Goal: Use online tool/utility: Utilize a website feature to perform a specific function

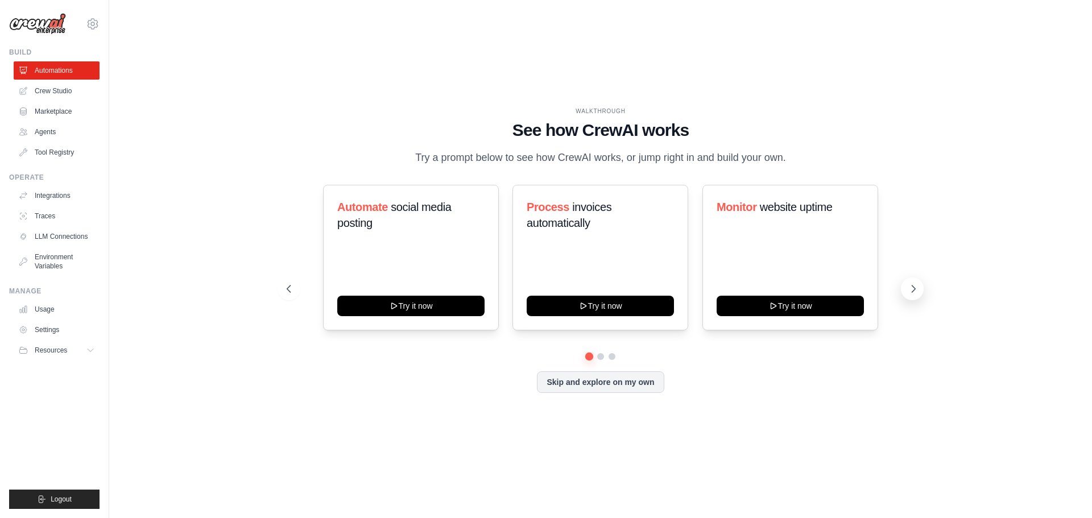
click at [910, 288] on icon at bounding box center [913, 288] width 11 height 11
click at [291, 290] on icon at bounding box center [287, 288] width 11 height 11
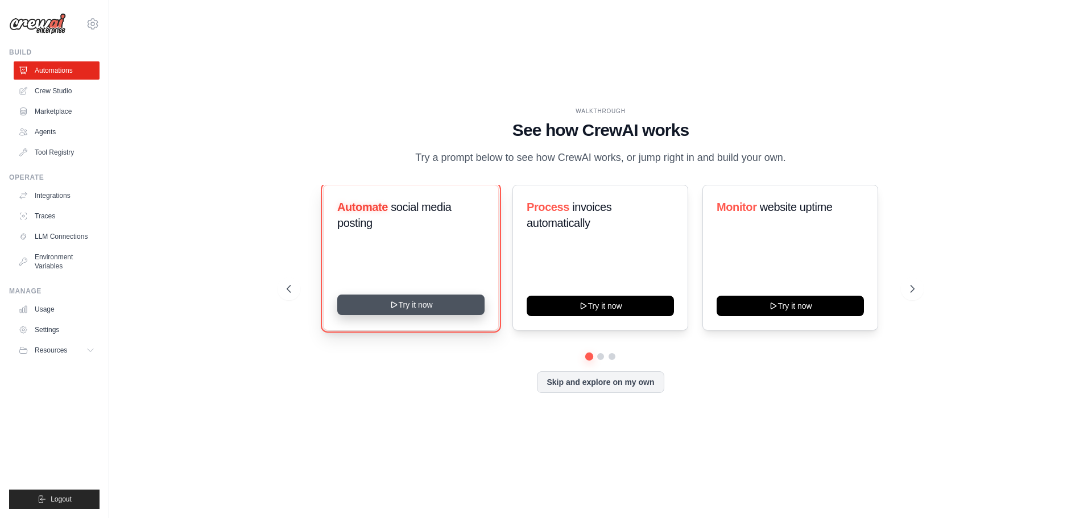
click at [424, 311] on button "Try it now" at bounding box center [410, 305] width 147 height 20
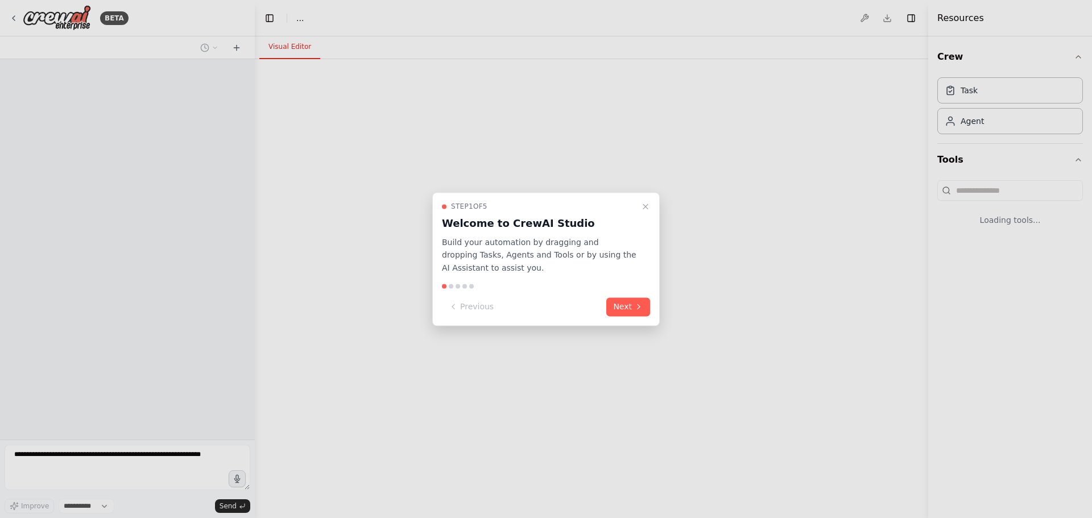
select select "****"
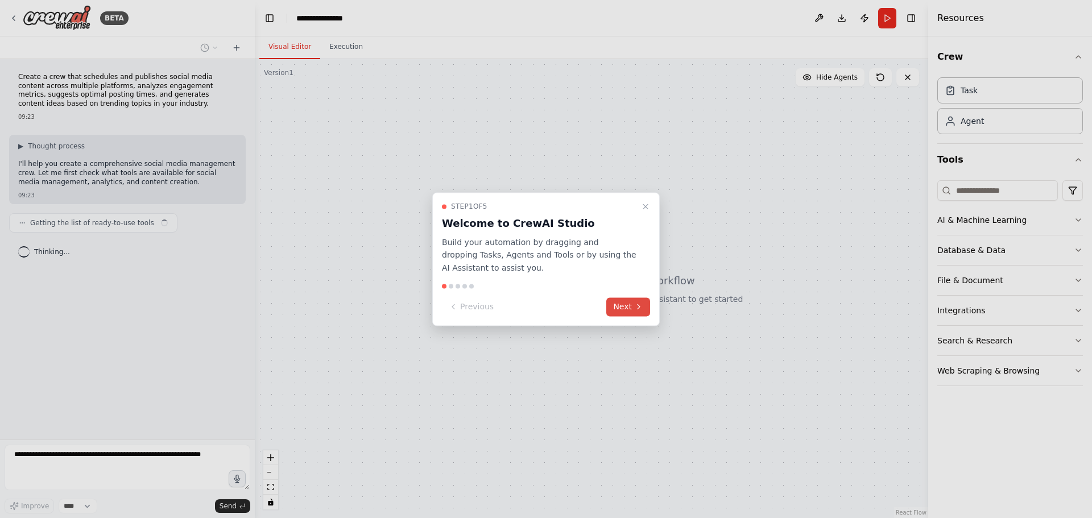
click at [624, 303] on button "Next" at bounding box center [629, 307] width 44 height 19
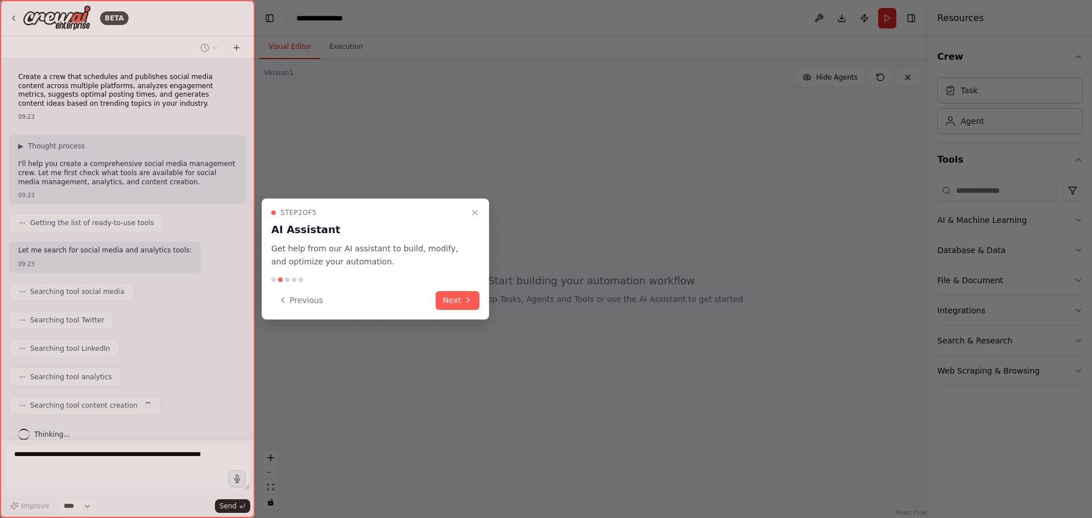
scroll to position [14, 0]
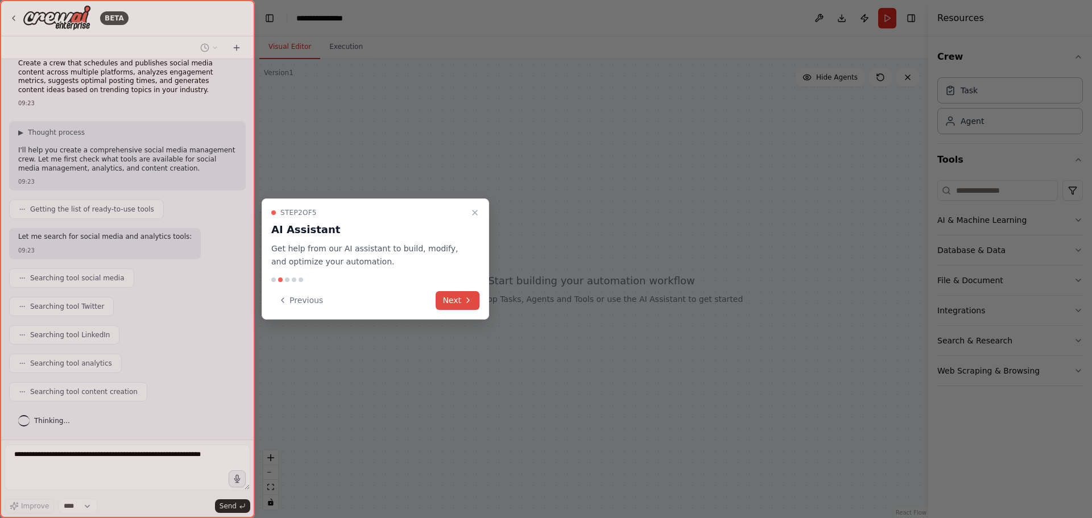
click at [455, 296] on button "Next" at bounding box center [458, 300] width 44 height 19
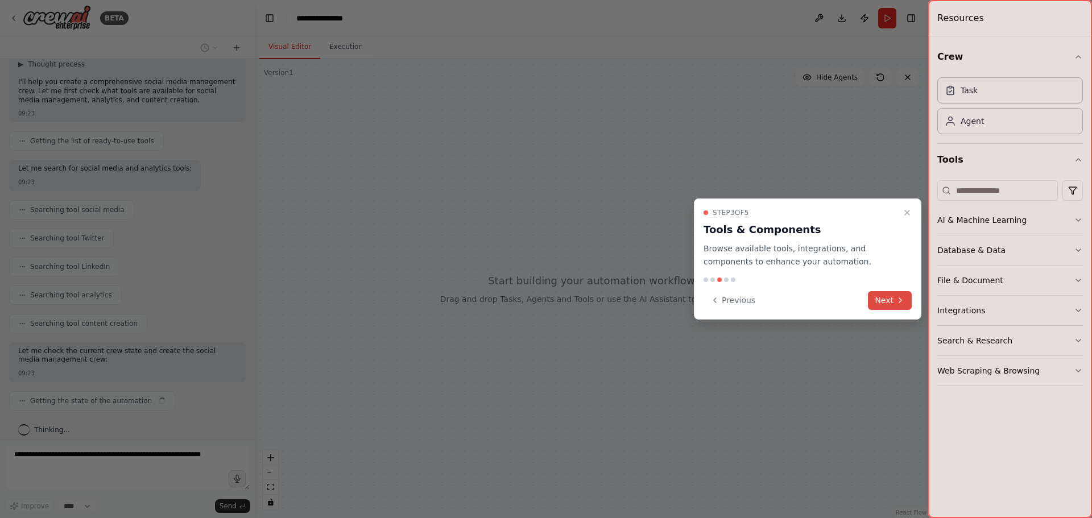
scroll to position [91, 0]
click at [900, 298] on icon at bounding box center [901, 300] width 2 height 5
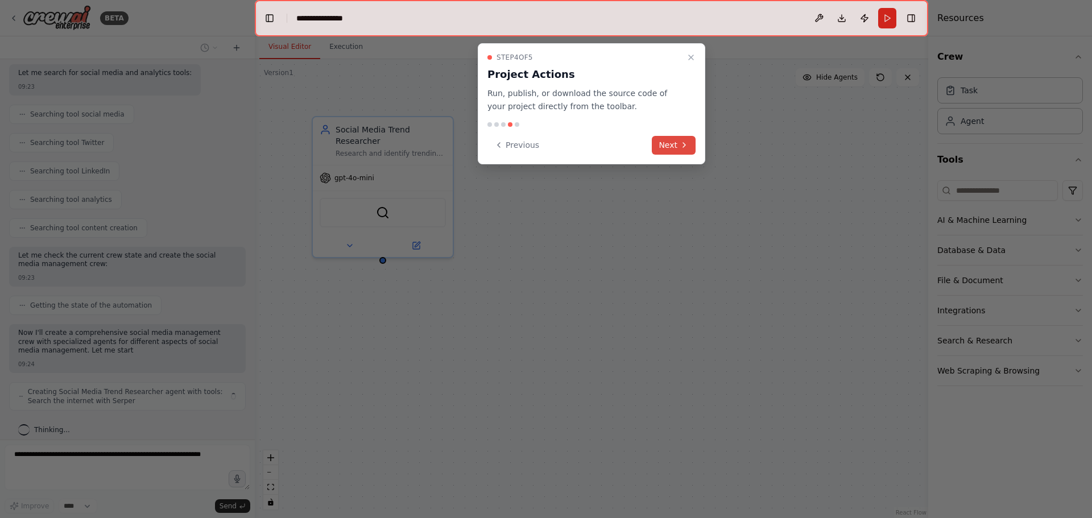
scroll to position [187, 0]
click at [673, 147] on button "Next" at bounding box center [674, 145] width 44 height 19
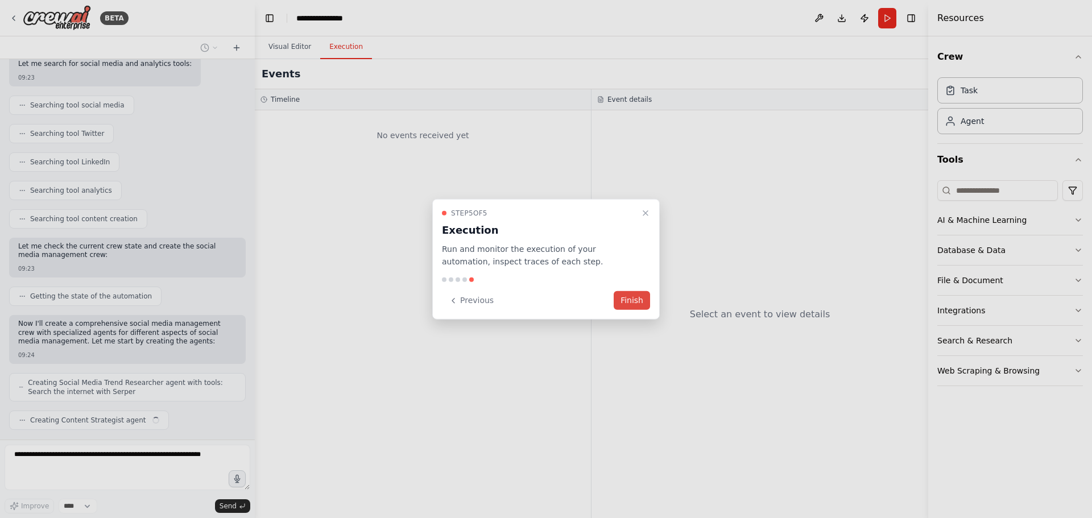
scroll to position [215, 0]
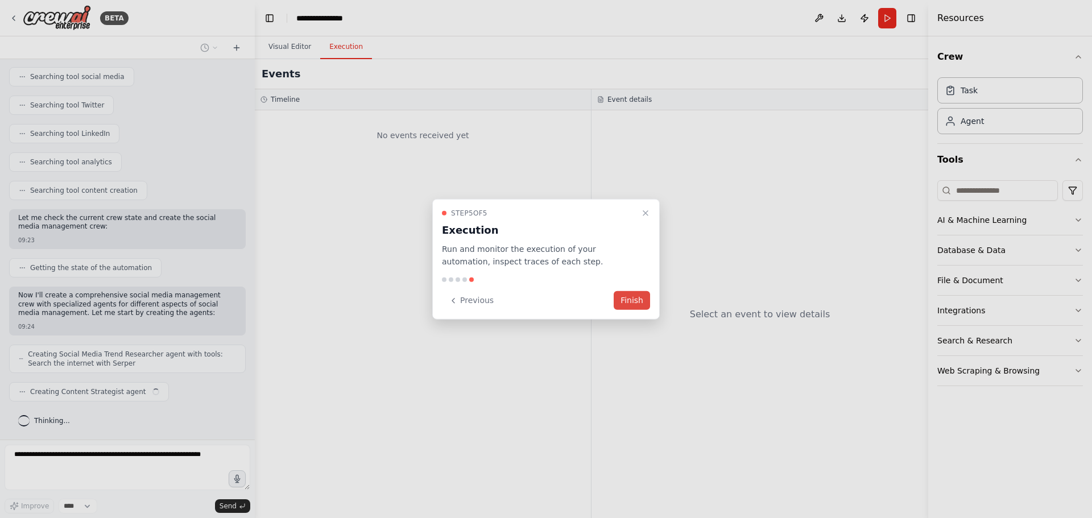
click at [640, 303] on button "Finish" at bounding box center [632, 300] width 36 height 19
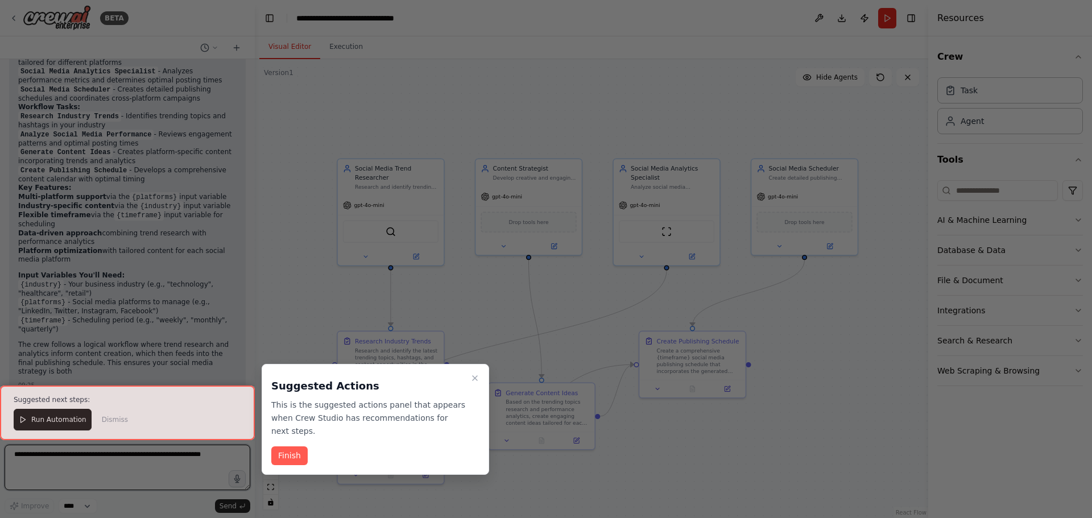
scroll to position [1020, 0]
click at [294, 447] on button "Finish" at bounding box center [289, 456] width 36 height 19
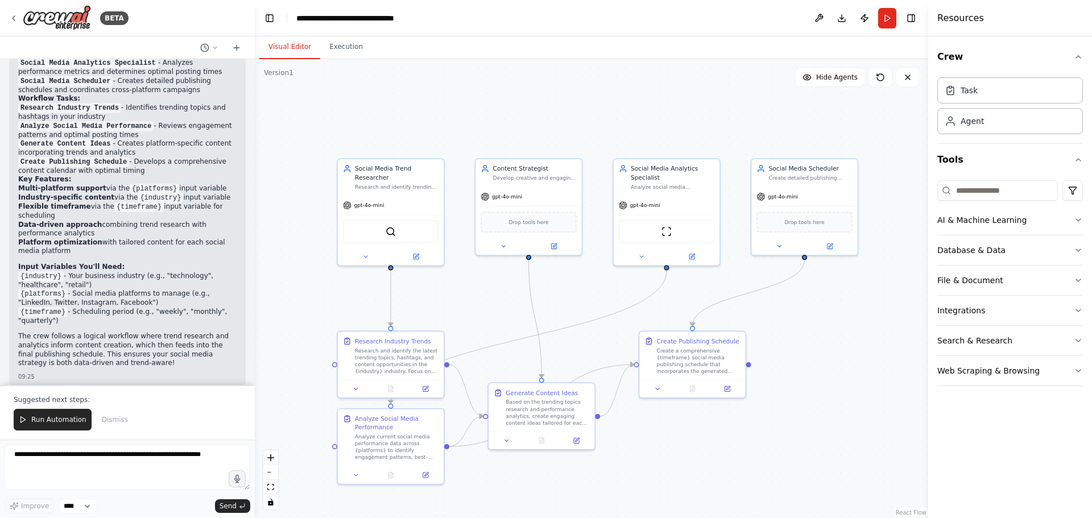
click at [32, 271] on code "{industry}" at bounding box center [41, 276] width 46 height 10
drag, startPoint x: 25, startPoint y: 267, endPoint x: 40, endPoint y: 267, distance: 15.4
click at [40, 271] on code "{industry}" at bounding box center [41, 276] width 46 height 10
click at [26, 424] on icon at bounding box center [23, 420] width 8 height 8
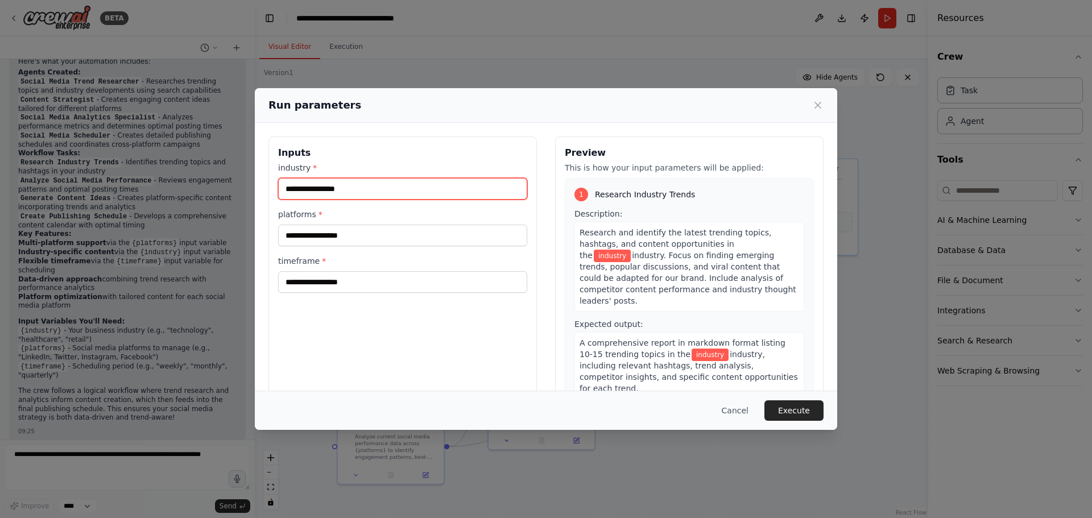
click at [340, 185] on input "industry *" at bounding box center [402, 189] width 249 height 22
type input "**********"
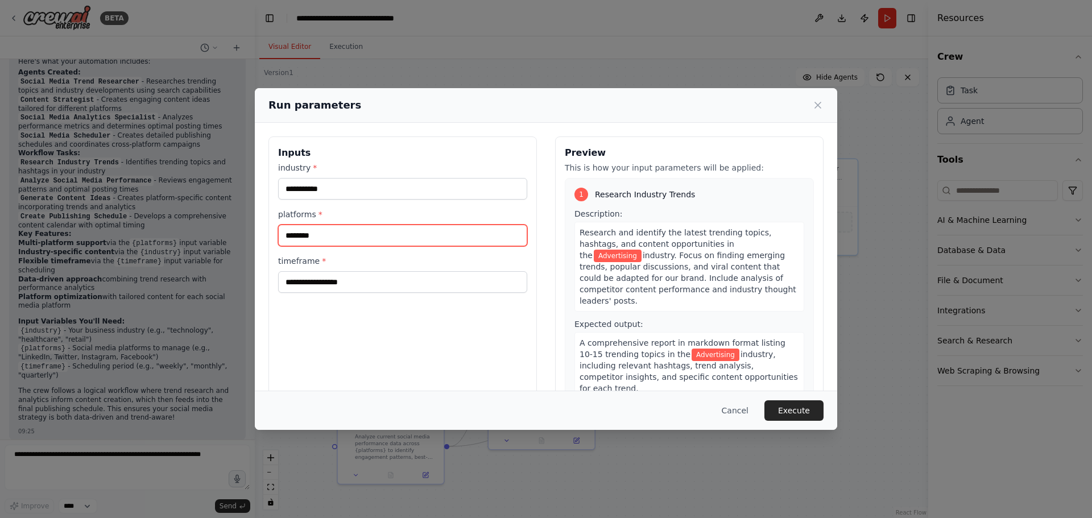
type input "********"
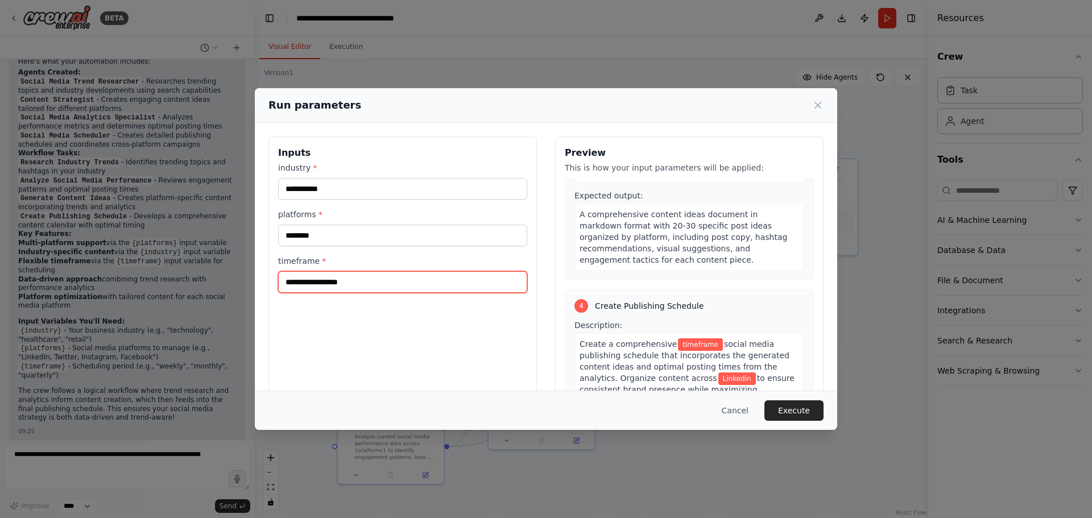
scroll to position [626, 0]
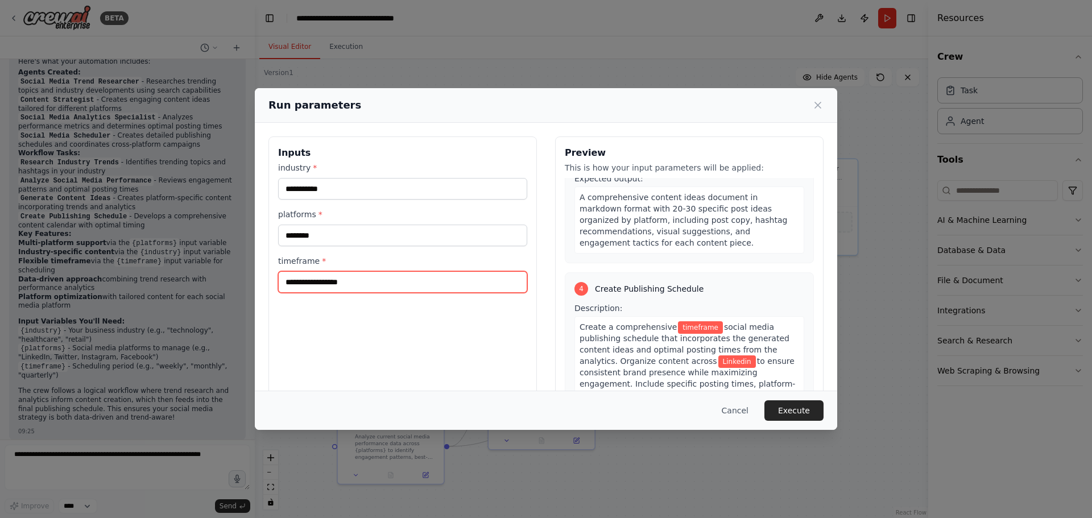
type input "*"
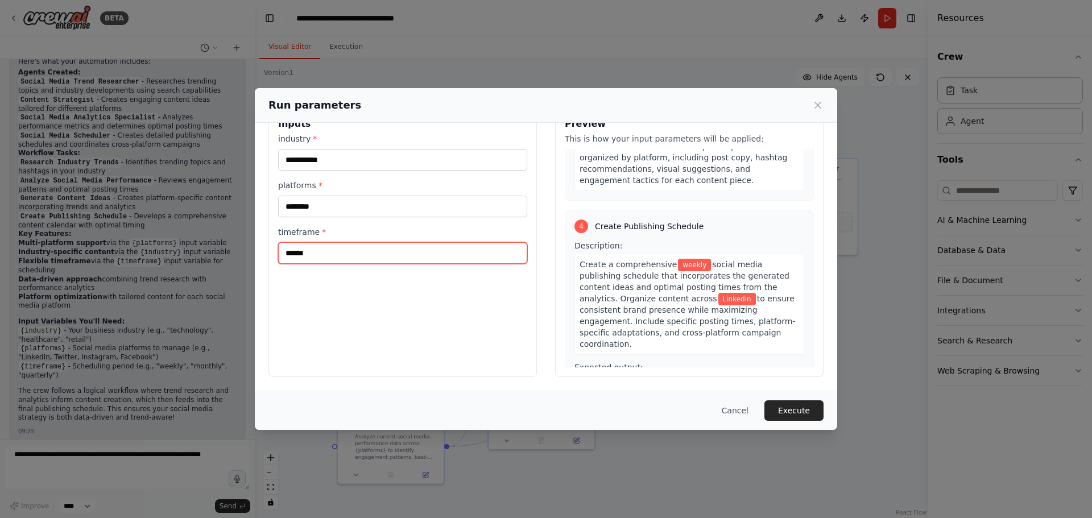
scroll to position [687, 0]
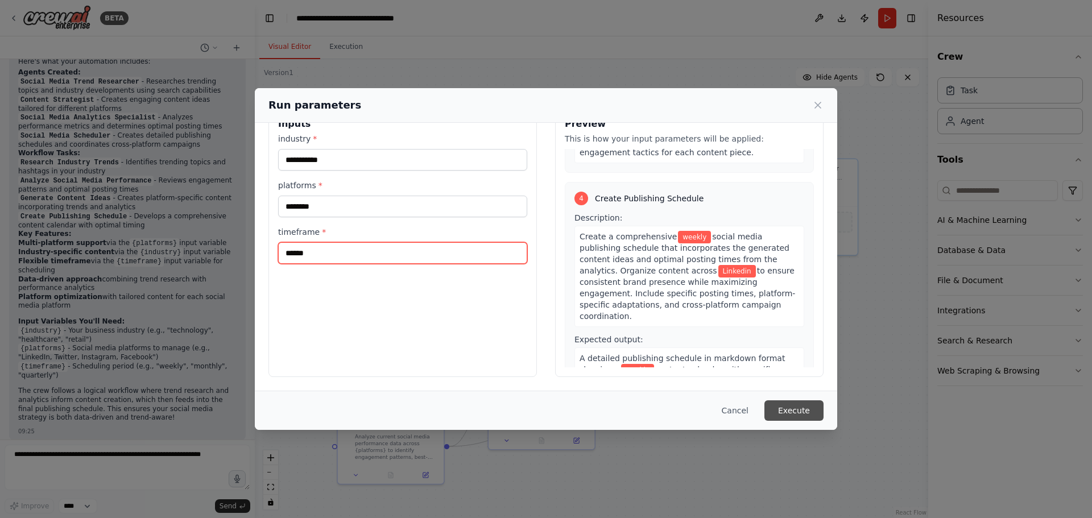
type input "******"
click at [789, 415] on button "Execute" at bounding box center [794, 411] width 59 height 20
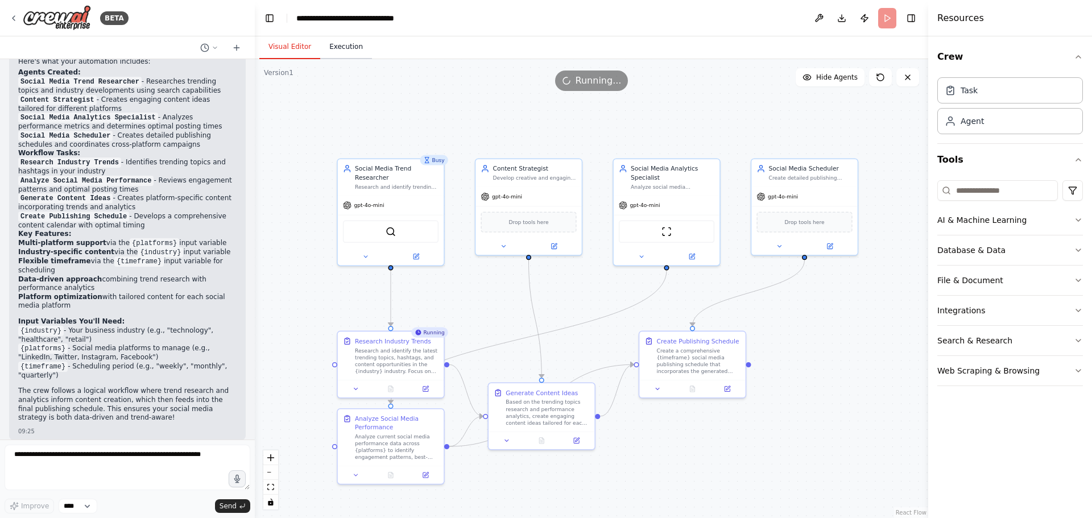
click at [345, 44] on button "Execution" at bounding box center [346, 47] width 52 height 24
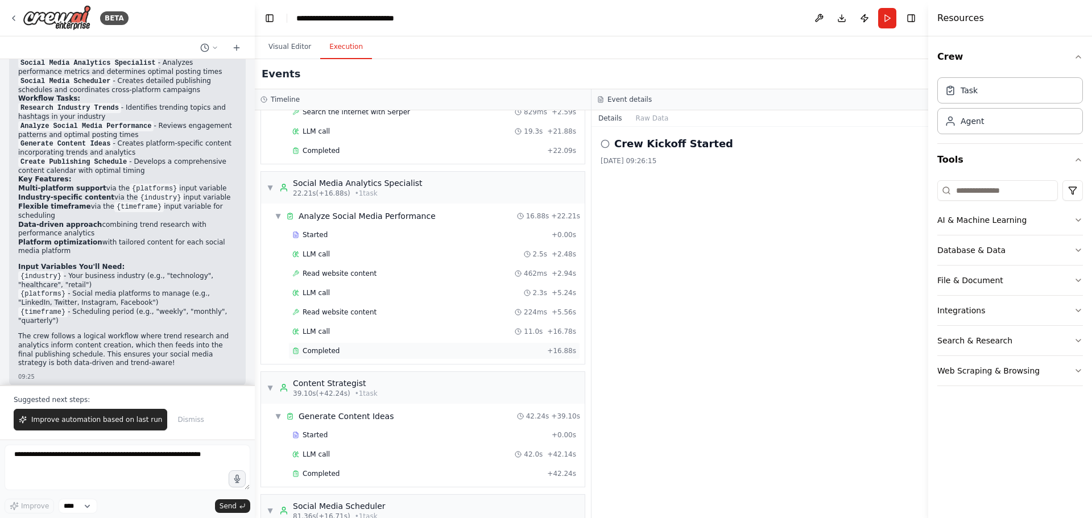
scroll to position [0, 0]
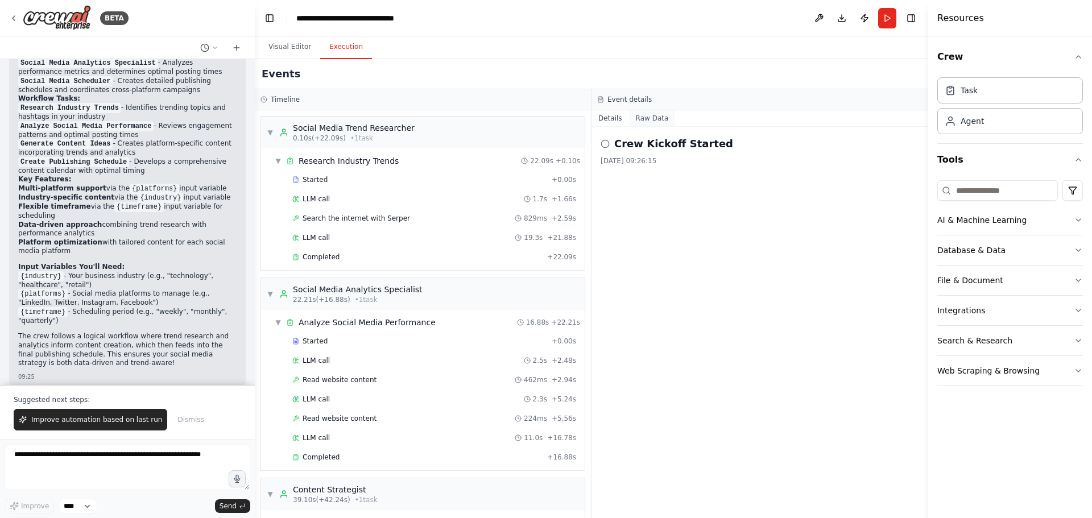
click at [641, 117] on button "Raw Data" at bounding box center [652, 118] width 47 height 16
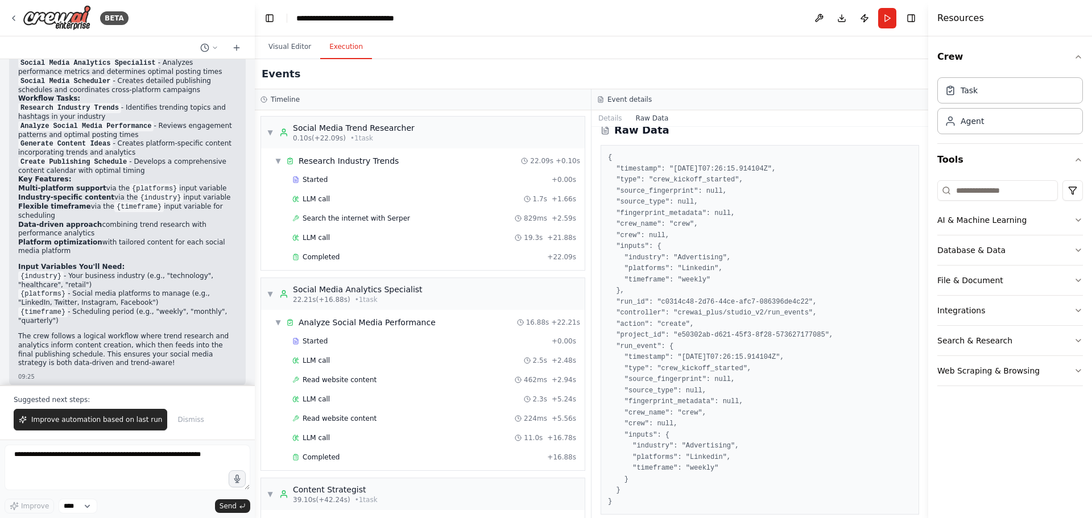
scroll to position [19, 0]
click at [604, 119] on button "Details" at bounding box center [611, 118] width 38 height 16
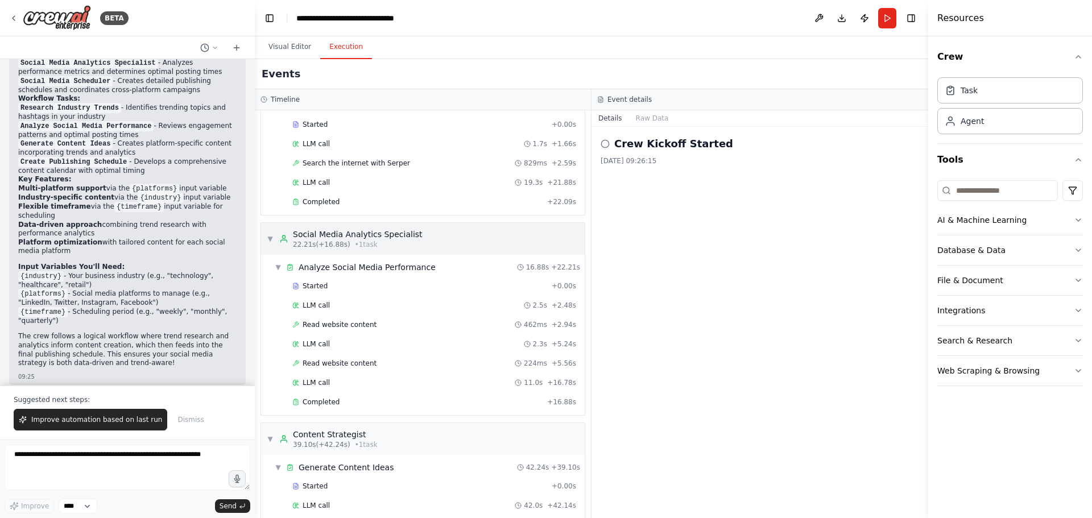
scroll to position [211, 0]
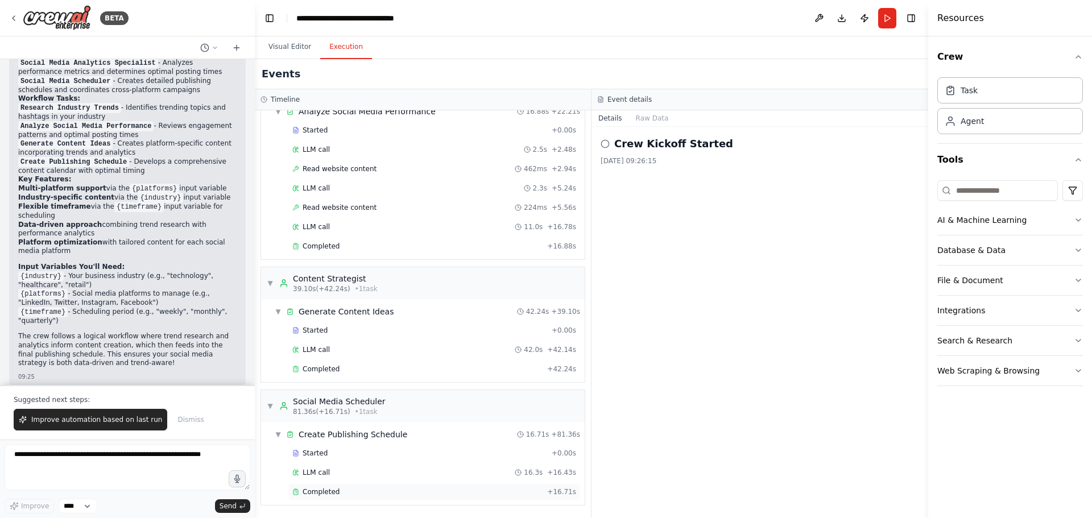
click at [315, 496] on span "Completed" at bounding box center [321, 492] width 37 height 9
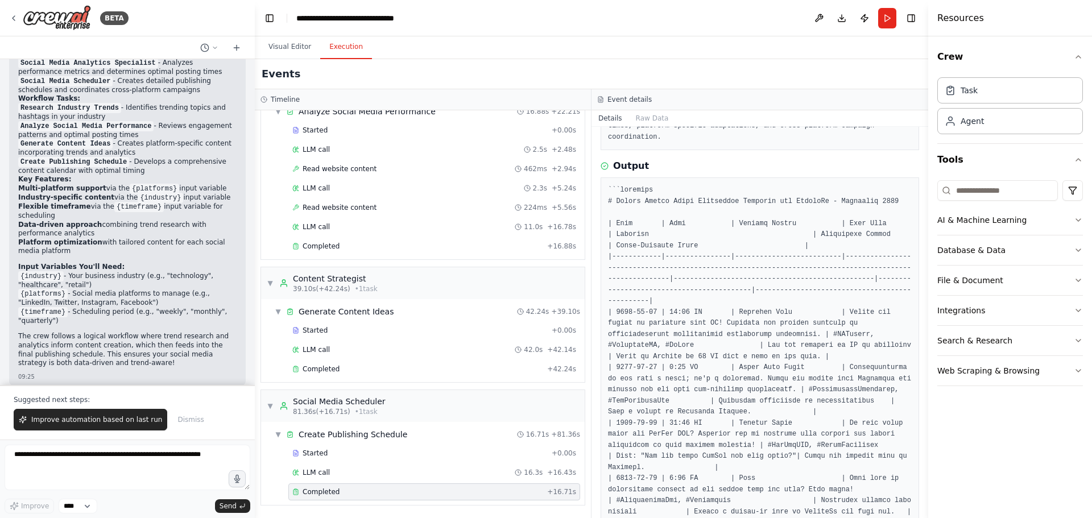
scroll to position [179, 0]
